Goal: Navigation & Orientation: Go to known website

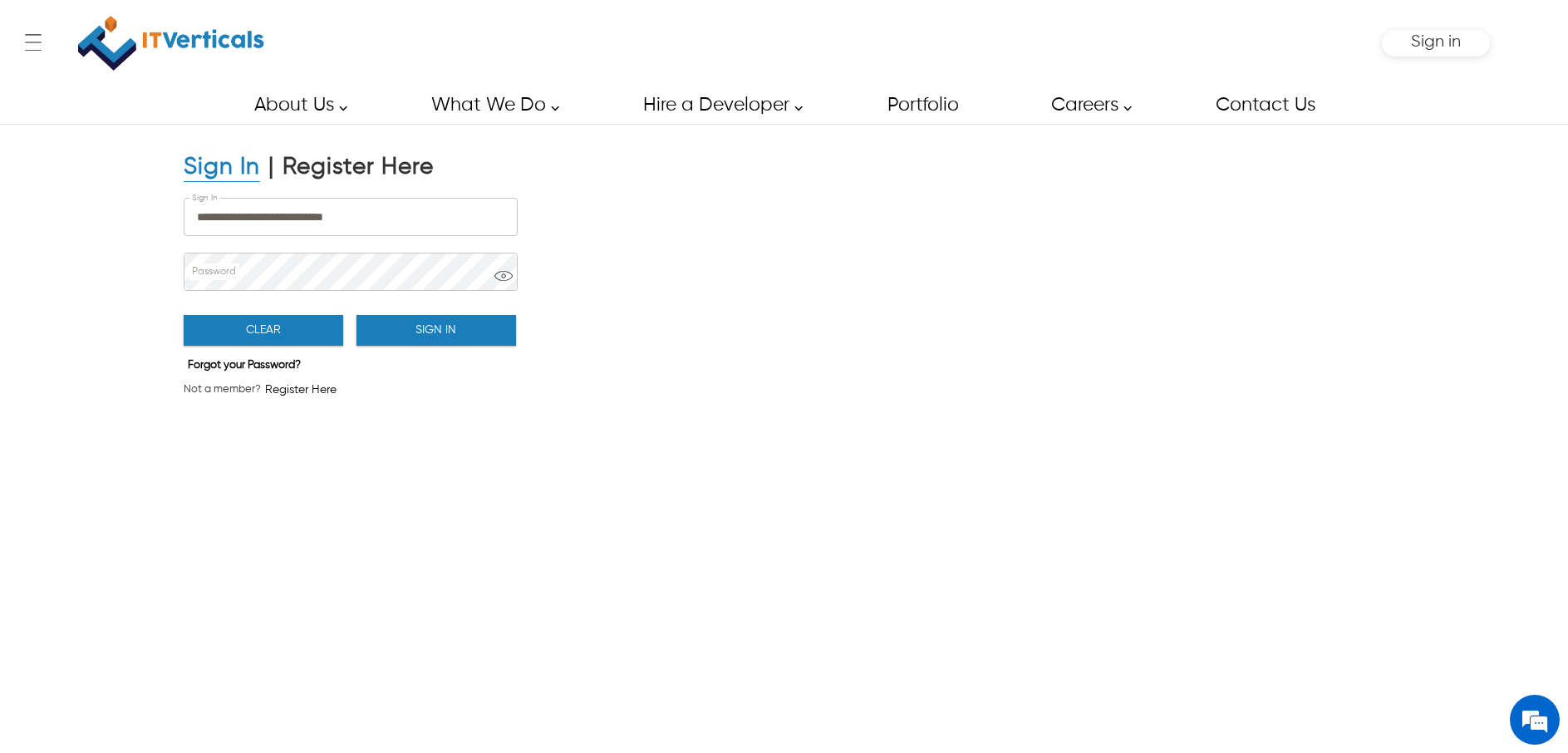
click at [425, 320] on button "Sign In" at bounding box center [436, 330] width 159 height 31
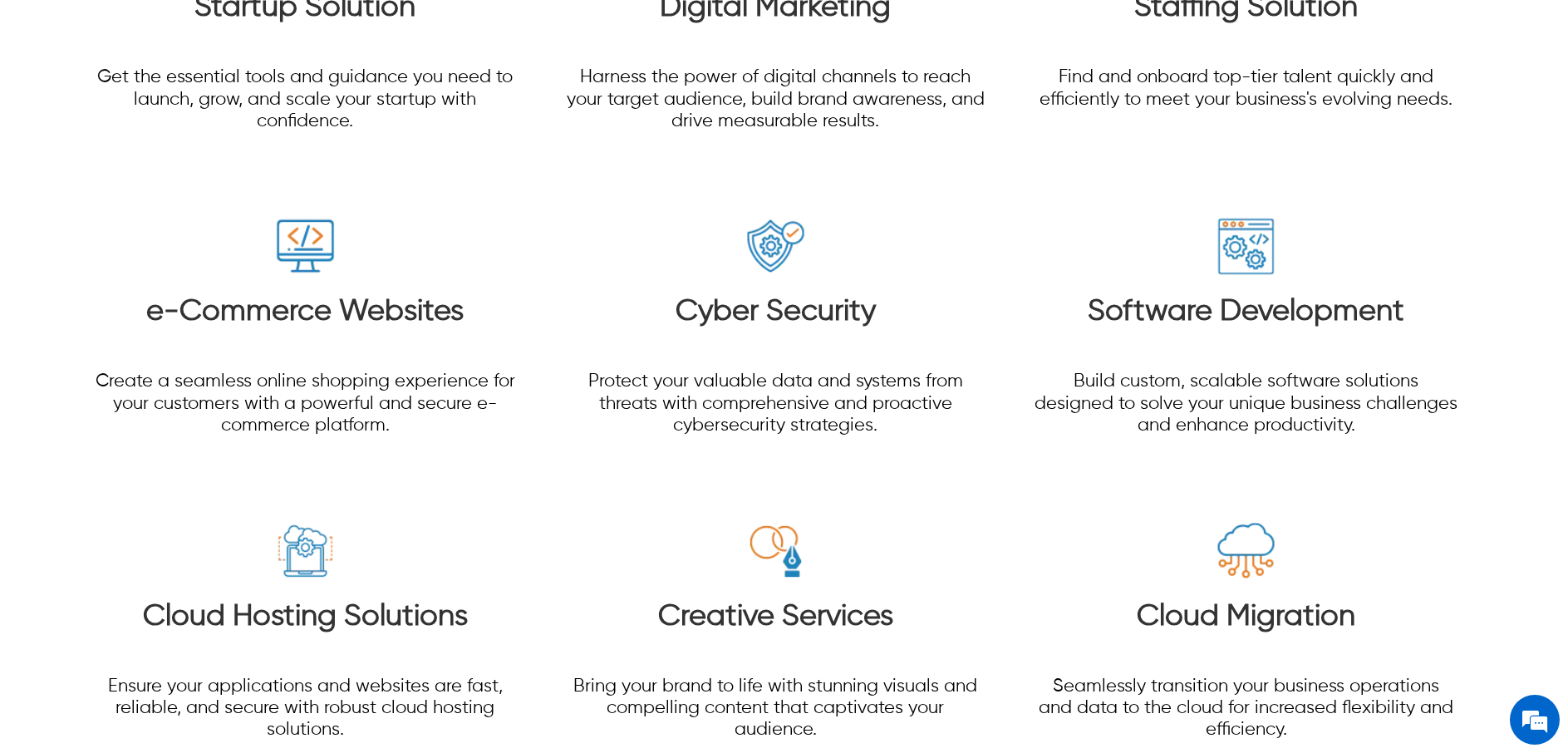
scroll to position [2343, 0]
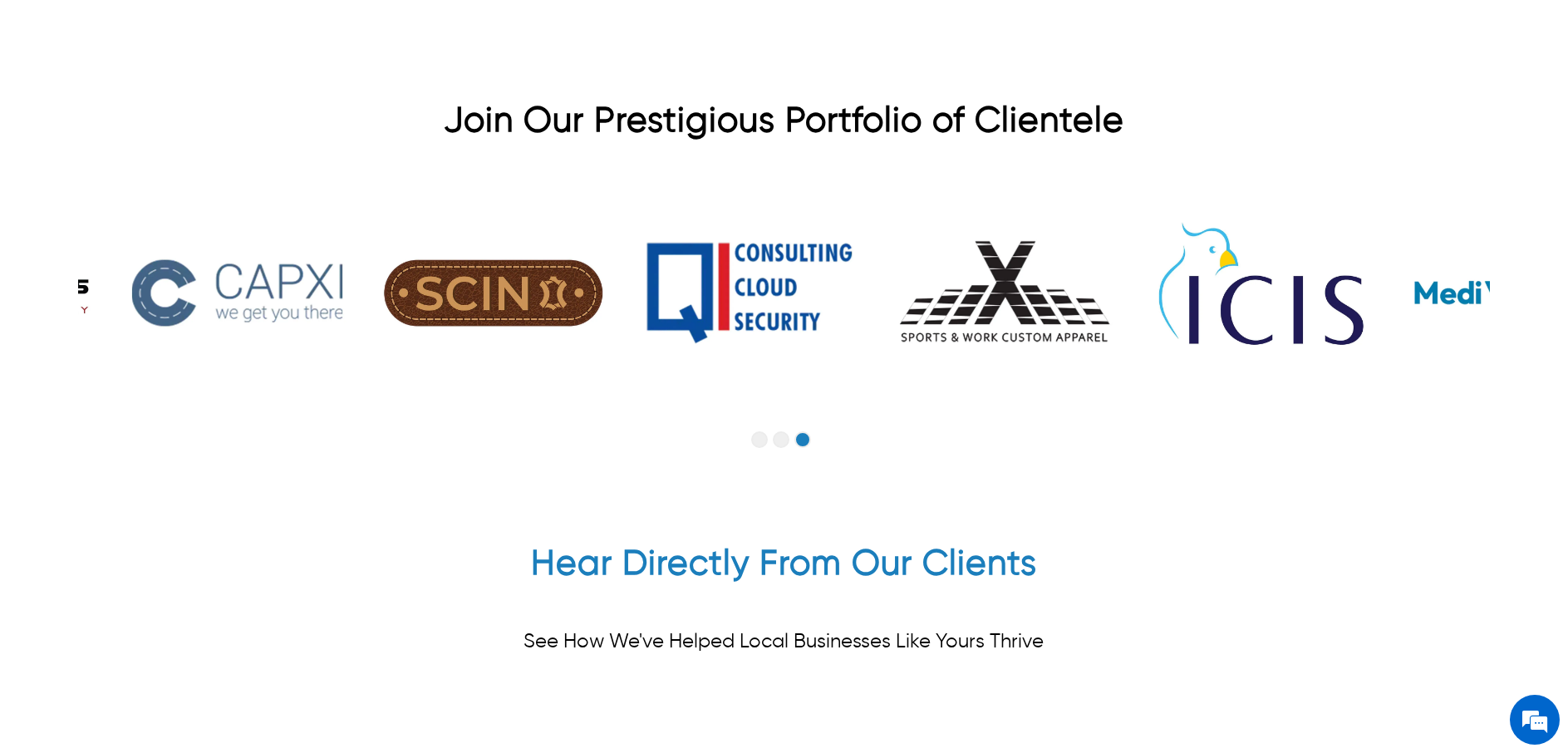
scroll to position [4026, 0]
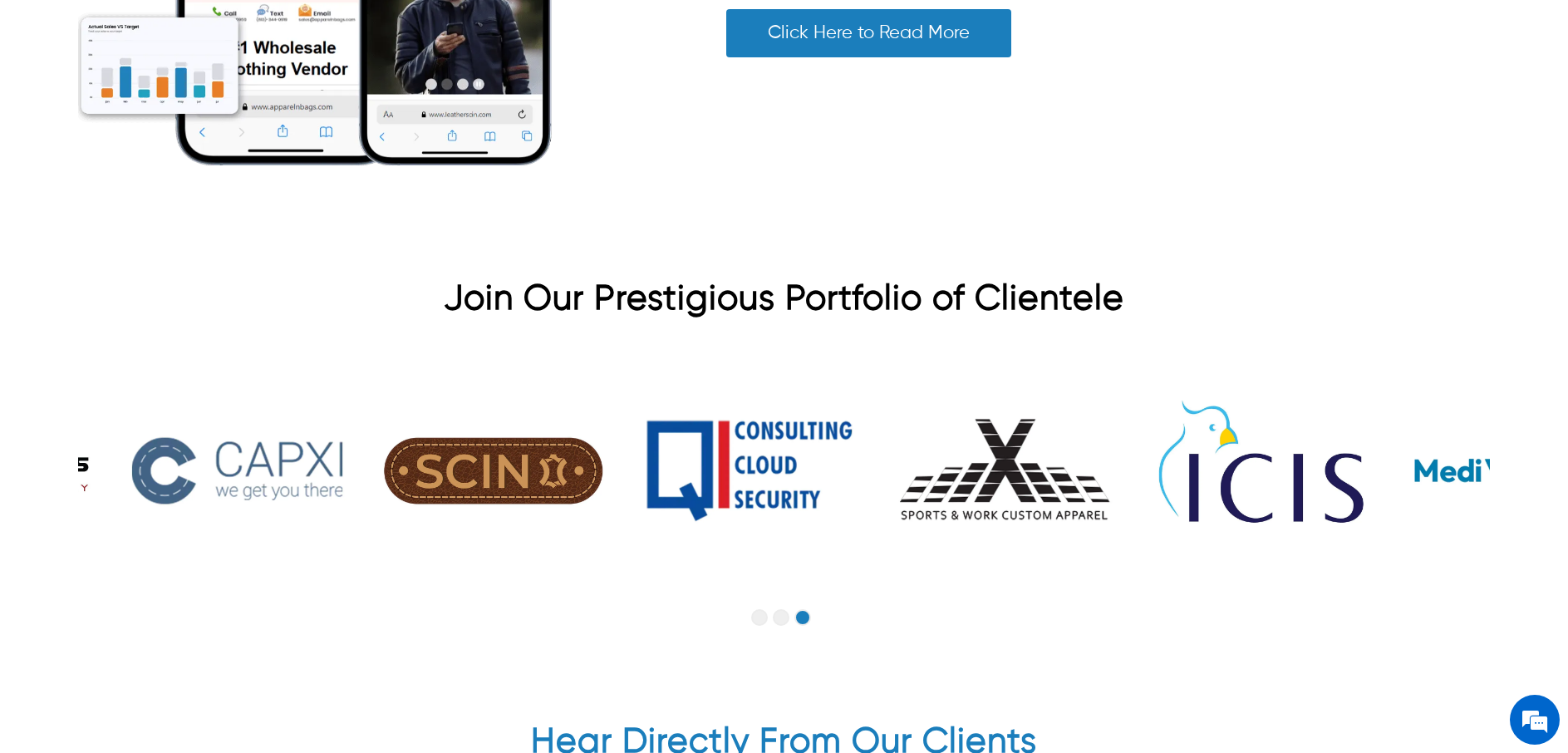
click at [782, 610] on button "Go to slide 2" at bounding box center [780, 618] width 17 height 17
click at [763, 610] on button "Go to slide 1" at bounding box center [759, 618] width 17 height 17
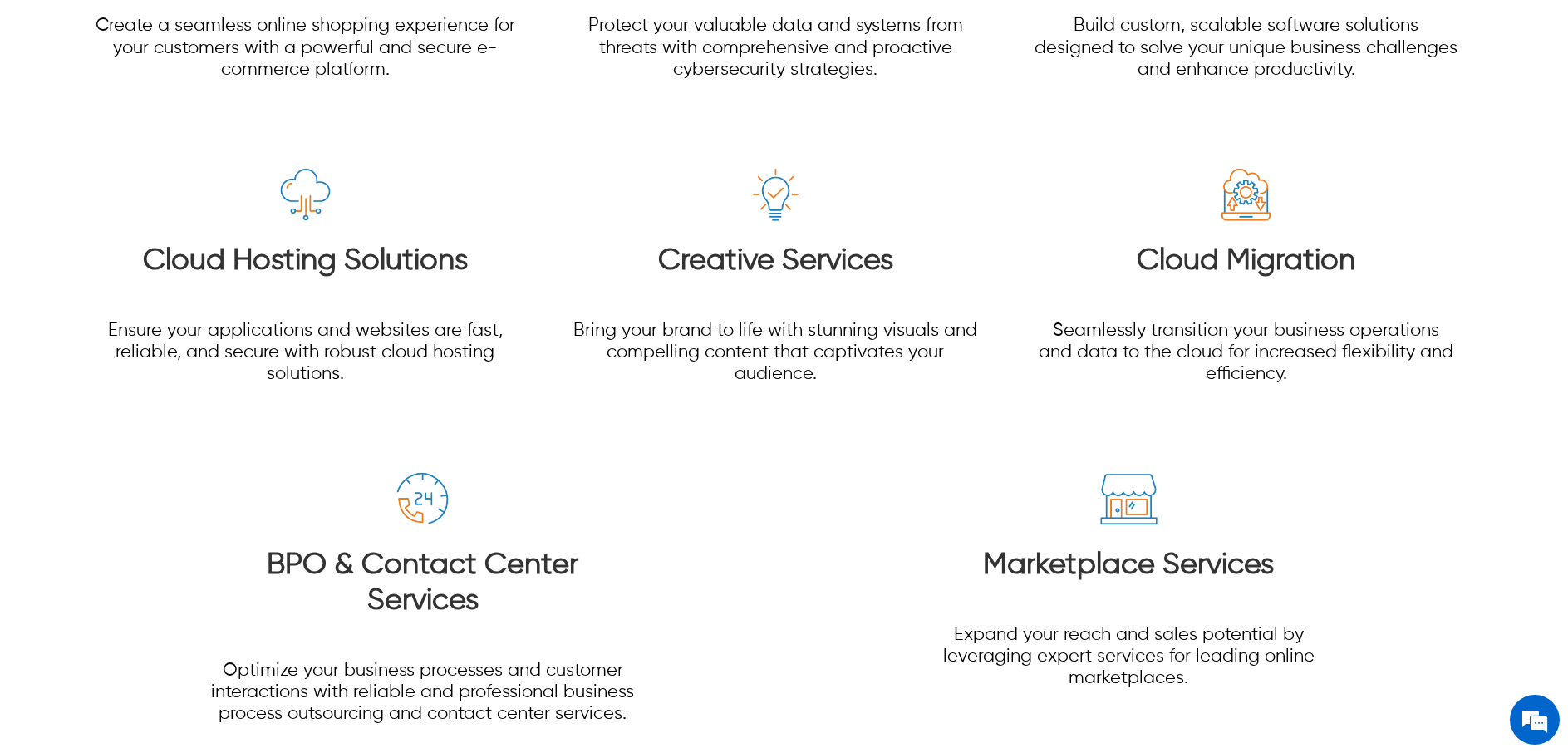
scroll to position [2826, 0]
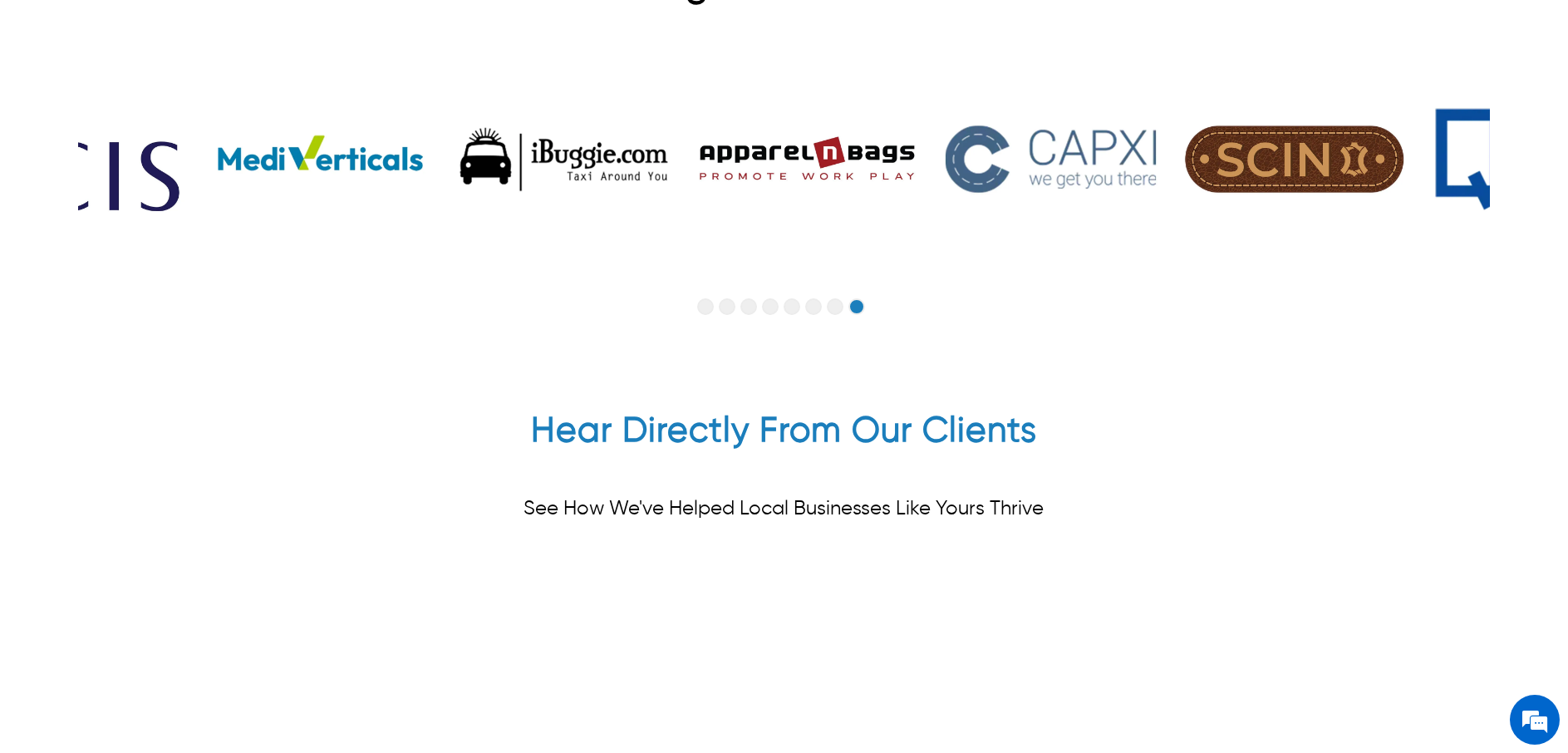
scroll to position [4364, 0]
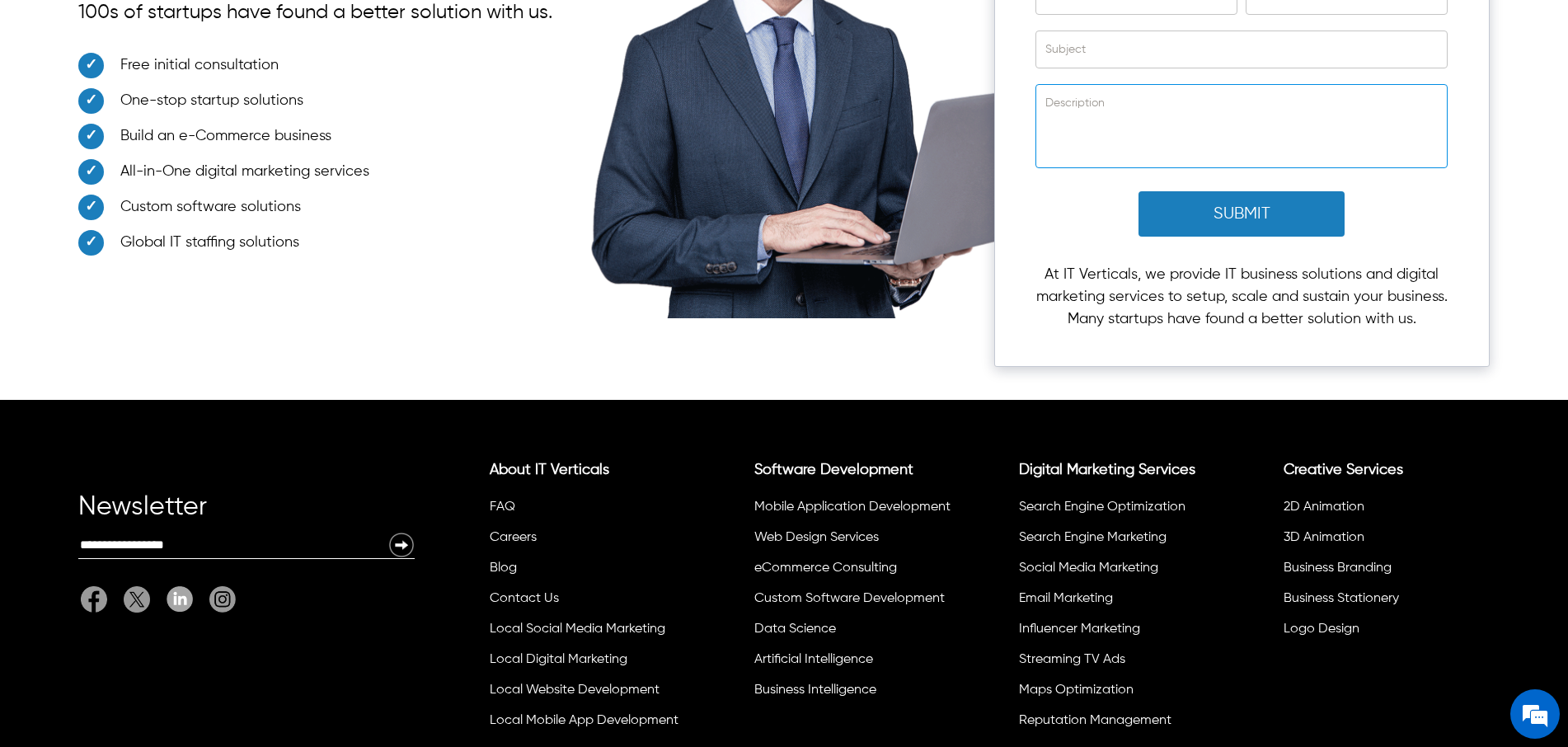
scroll to position [6107, 0]
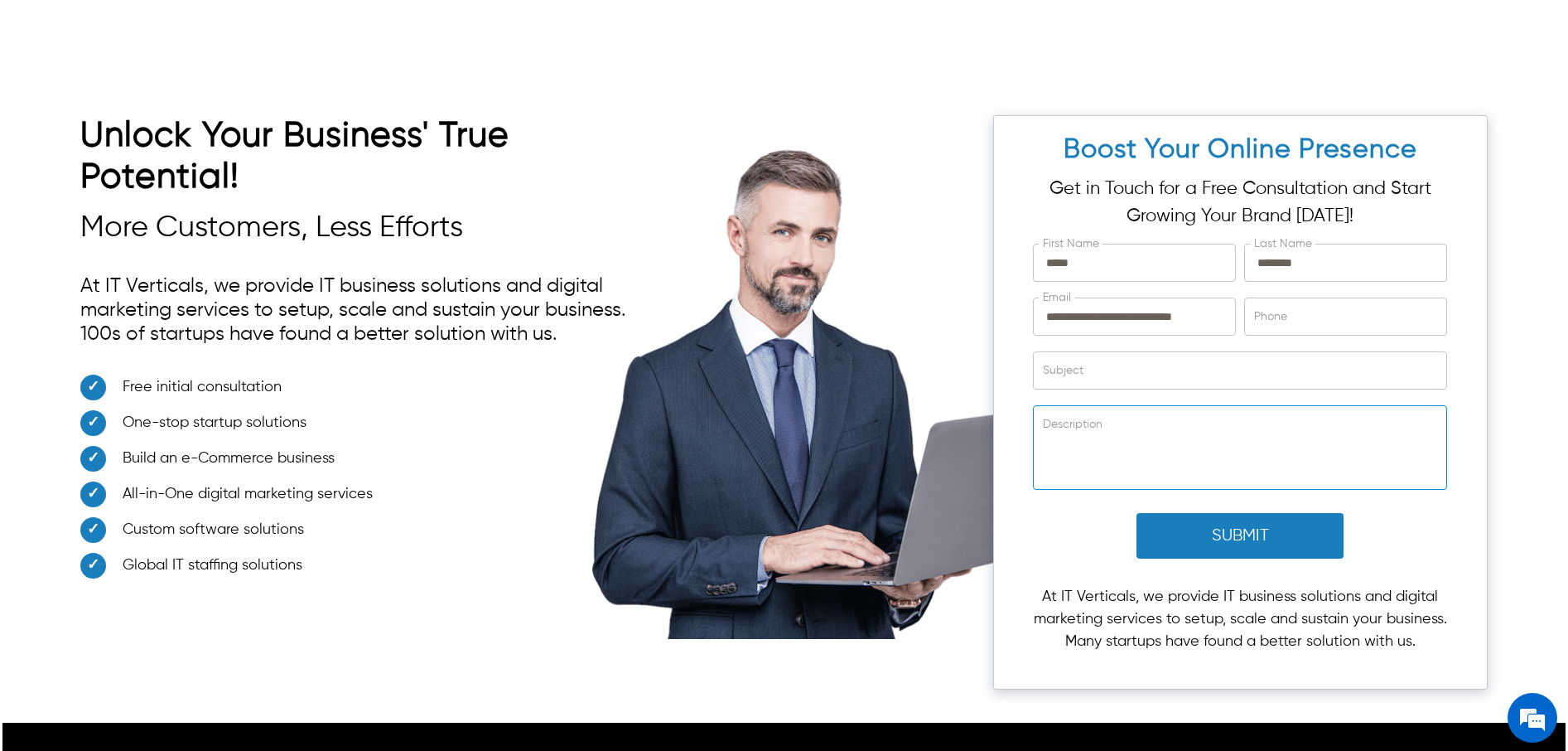
scroll to position [5757, 0]
